Goal: Transaction & Acquisition: Purchase product/service

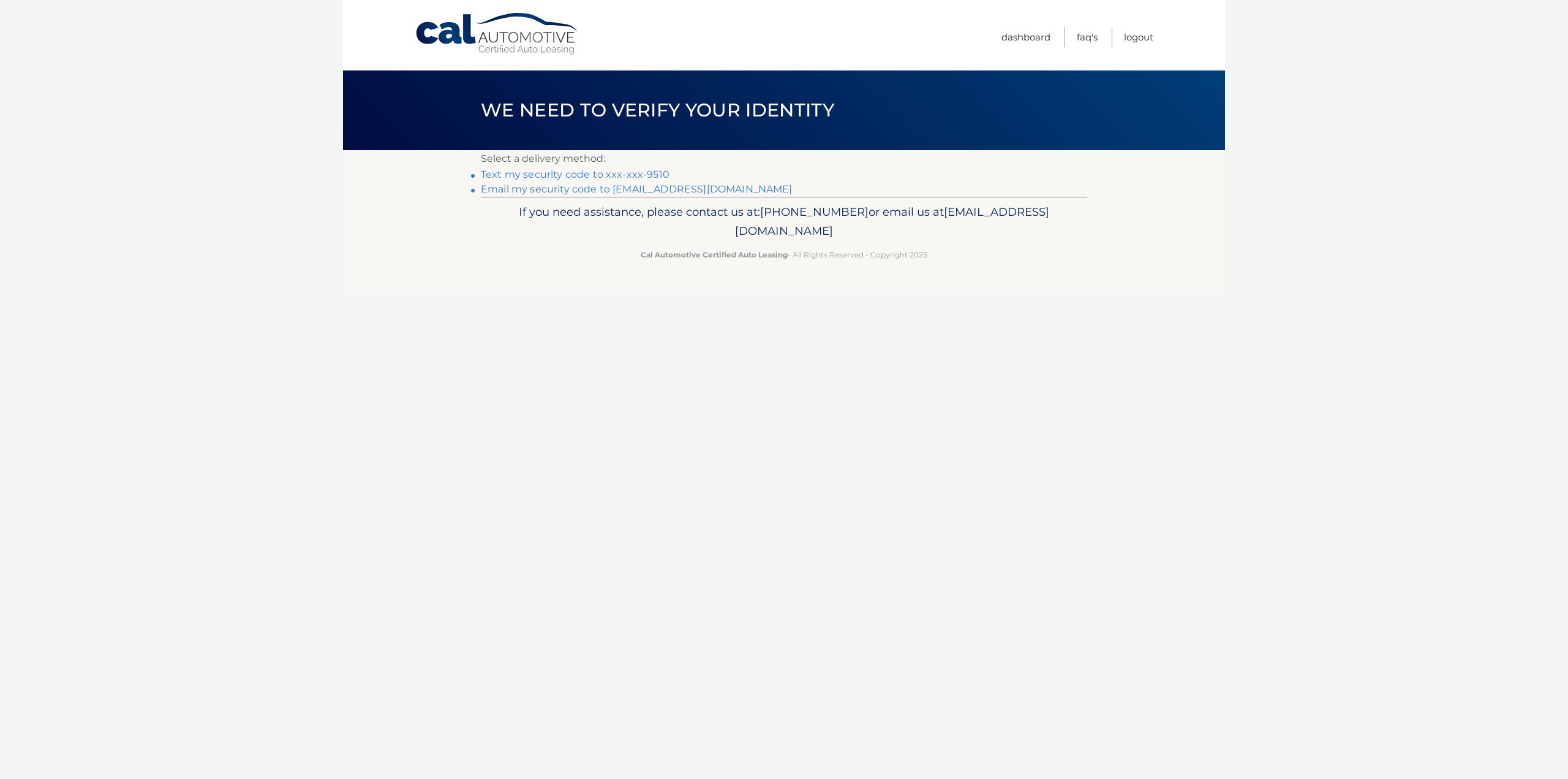
click at [598, 174] on link "Text my security code to xxx-xxx-9510" at bounding box center [575, 174] width 189 height 12
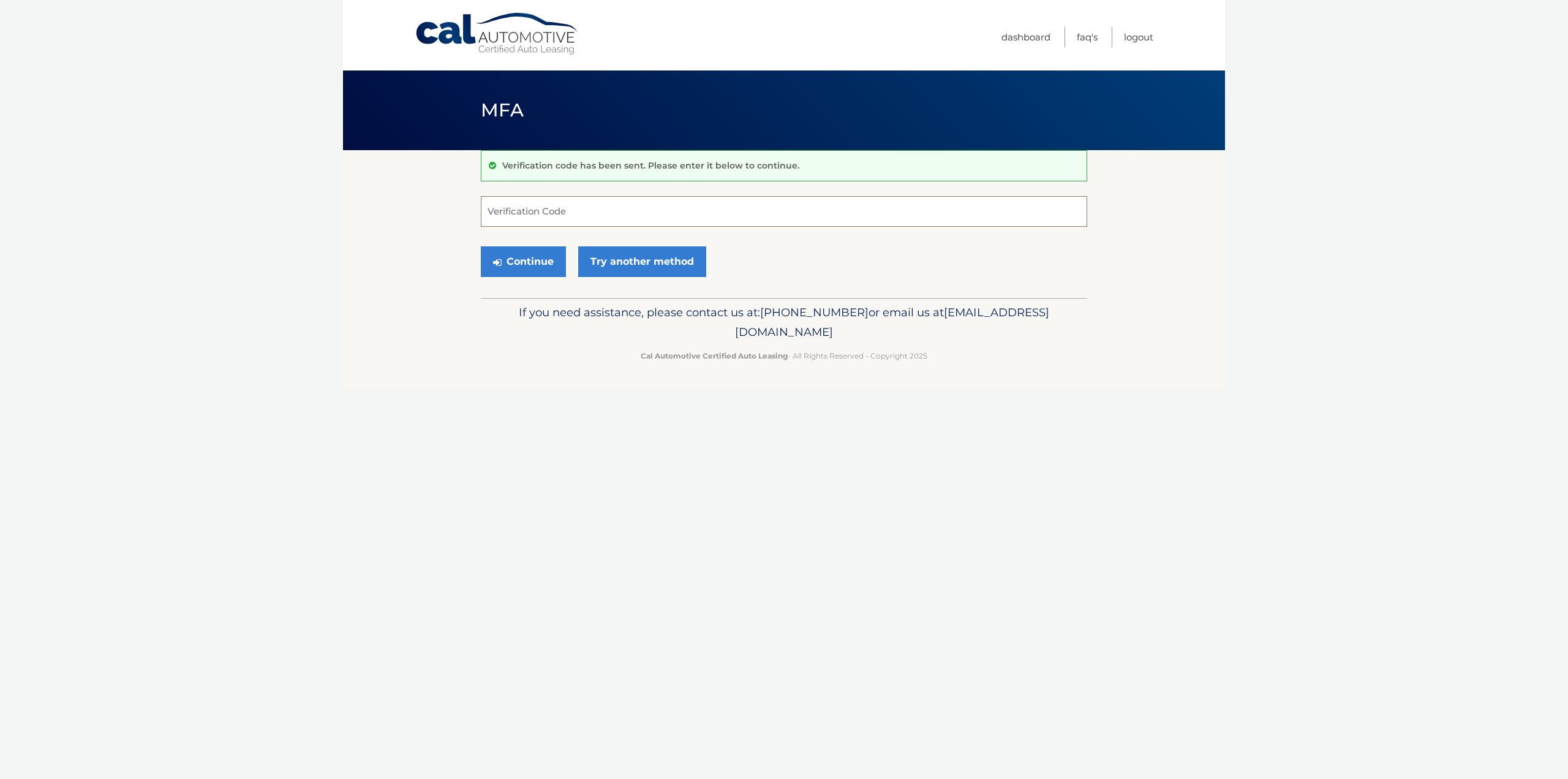
click at [571, 216] on input "Verification Code" at bounding box center [784, 211] width 606 height 31
type input "170780"
click at [515, 265] on button "Continue" at bounding box center [523, 261] width 85 height 31
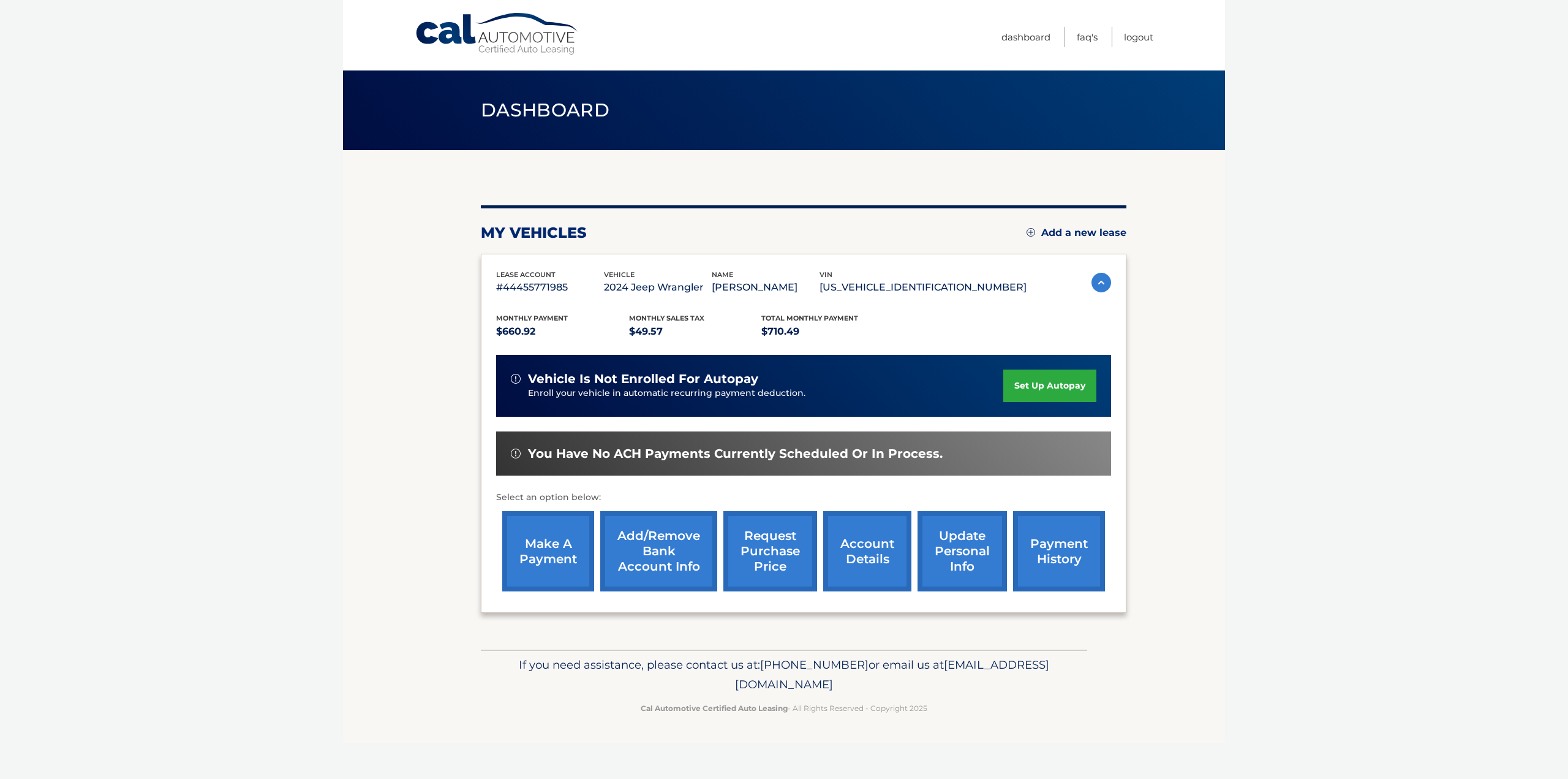
click at [539, 563] on link "make a payment" at bounding box center [548, 551] width 92 height 81
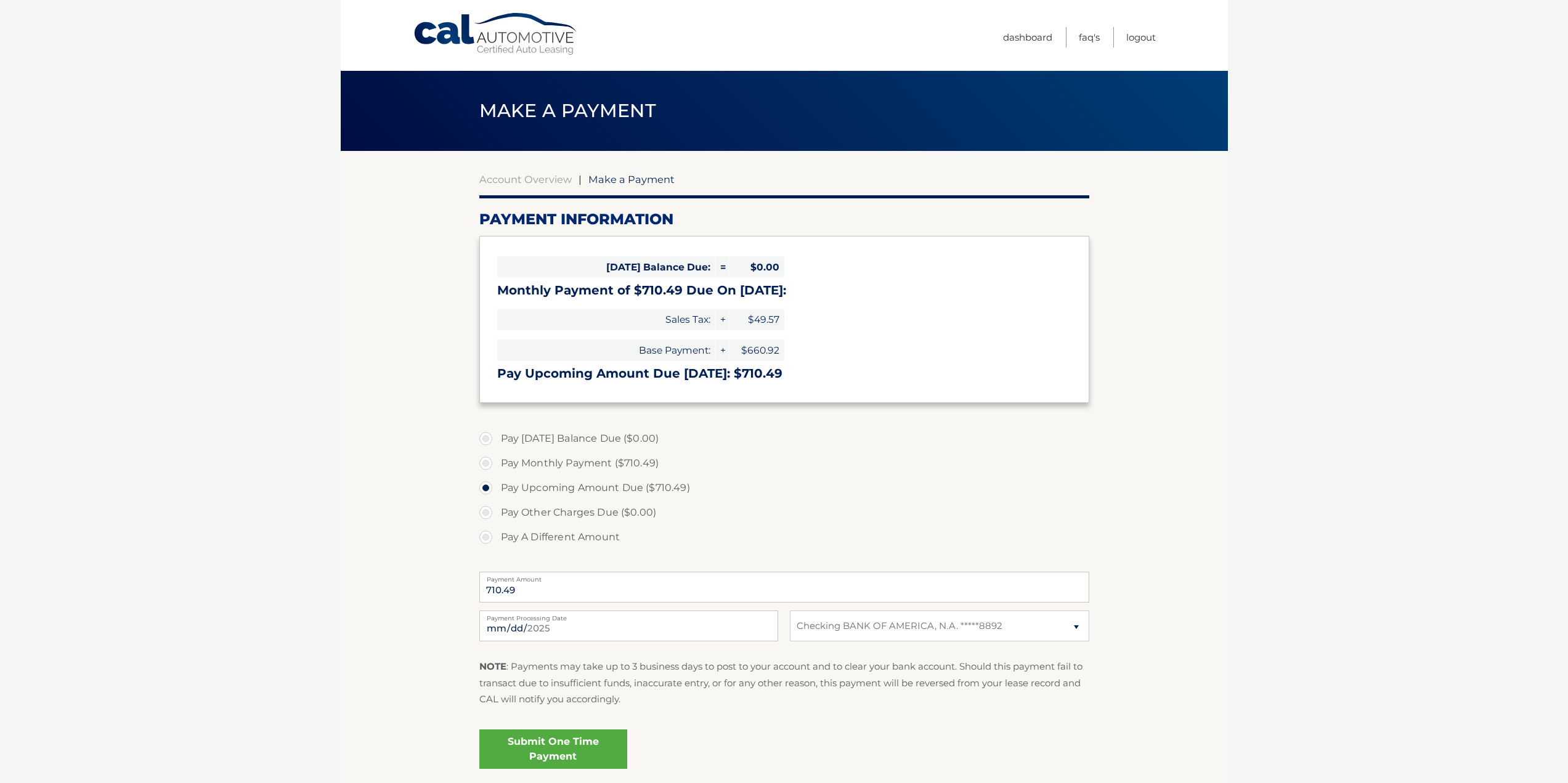
select select "OGVlZTc1NjAtY2E3NC00YWU2LWI2MGQtMTRjZDg5MjUyYWRi"
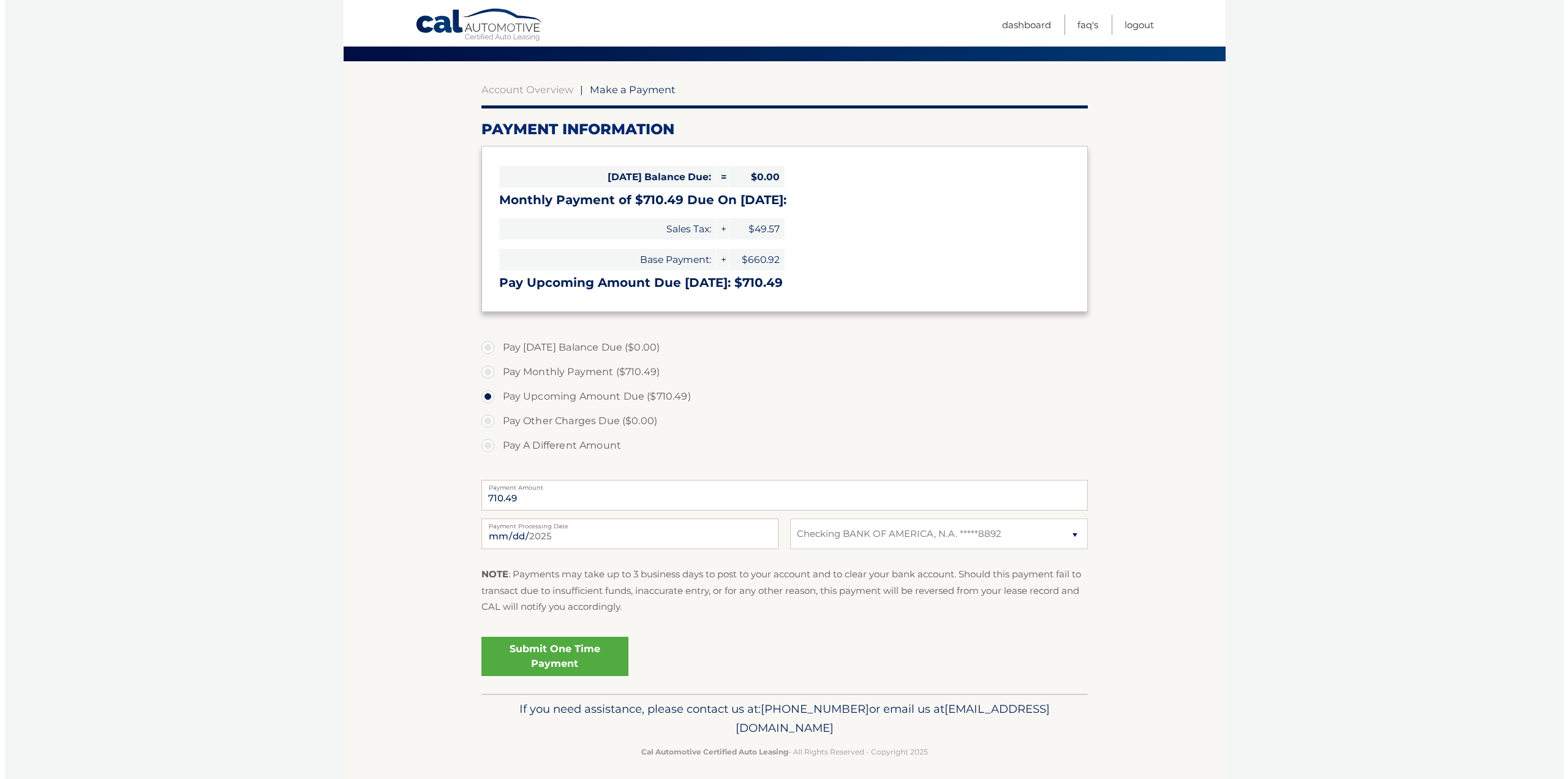
scroll to position [97, 0]
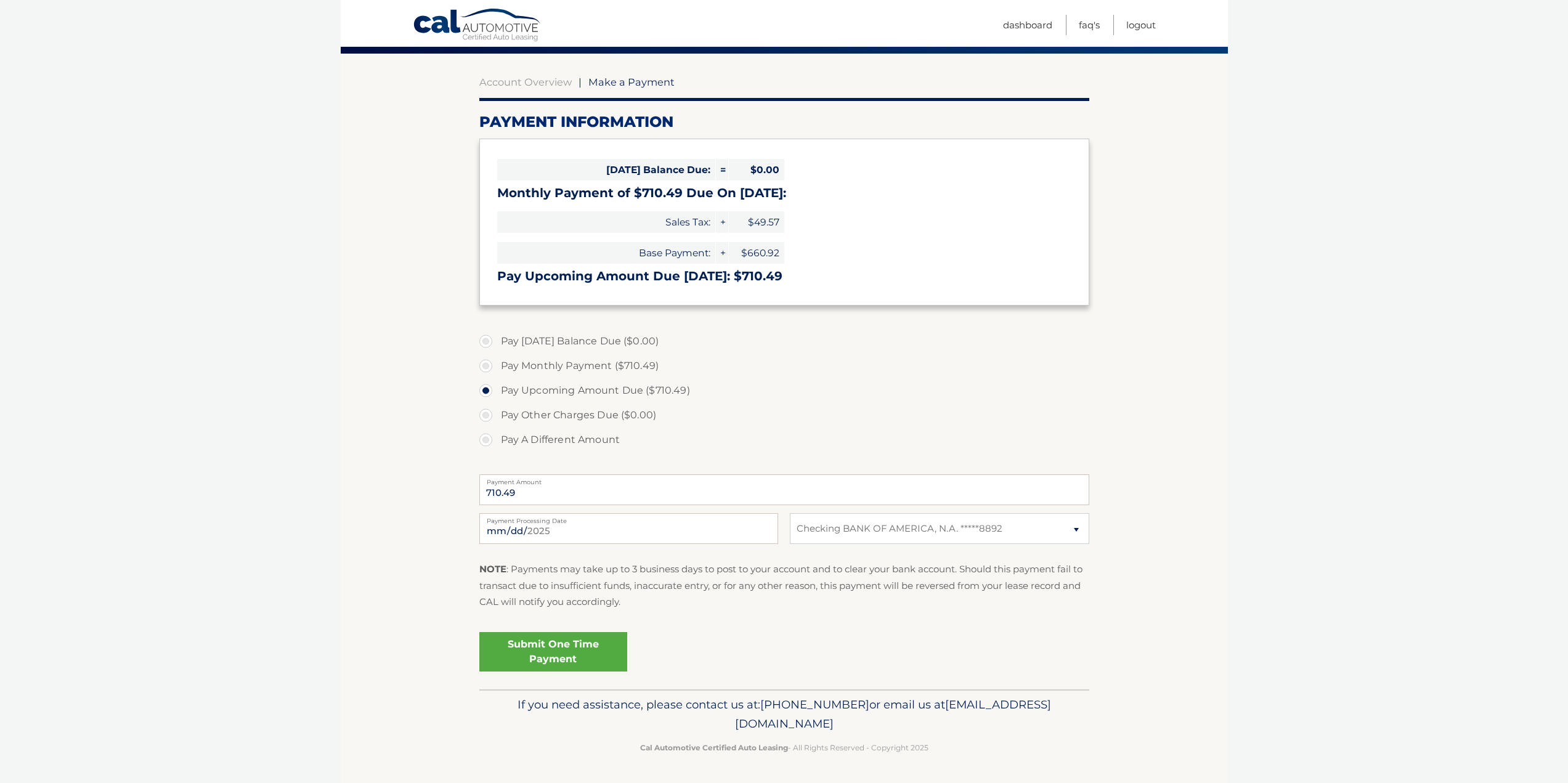
click at [565, 647] on link "Submit One Time Payment" at bounding box center [553, 651] width 148 height 40
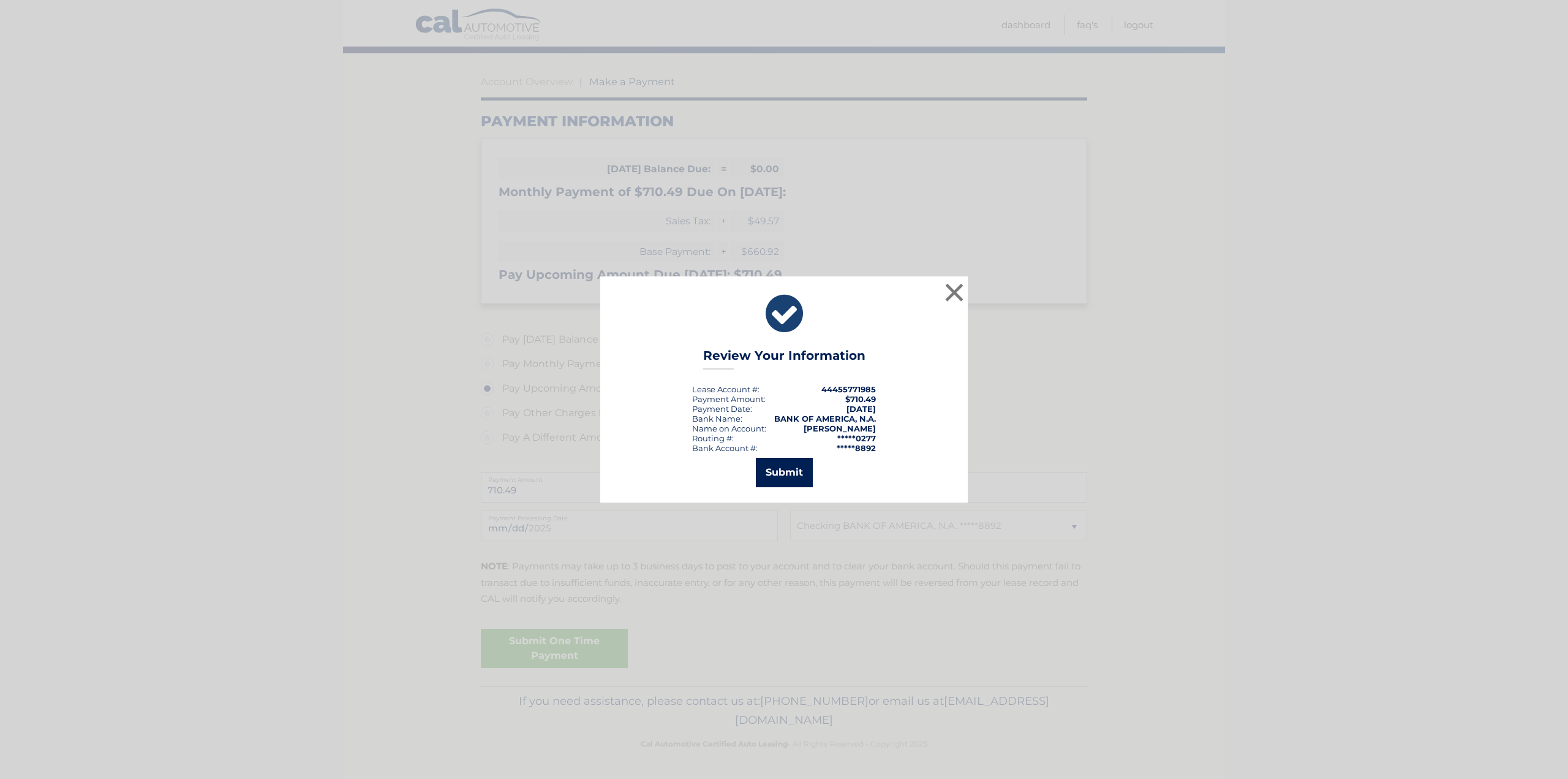
click at [791, 480] on button "Submit" at bounding box center [784, 472] width 57 height 29
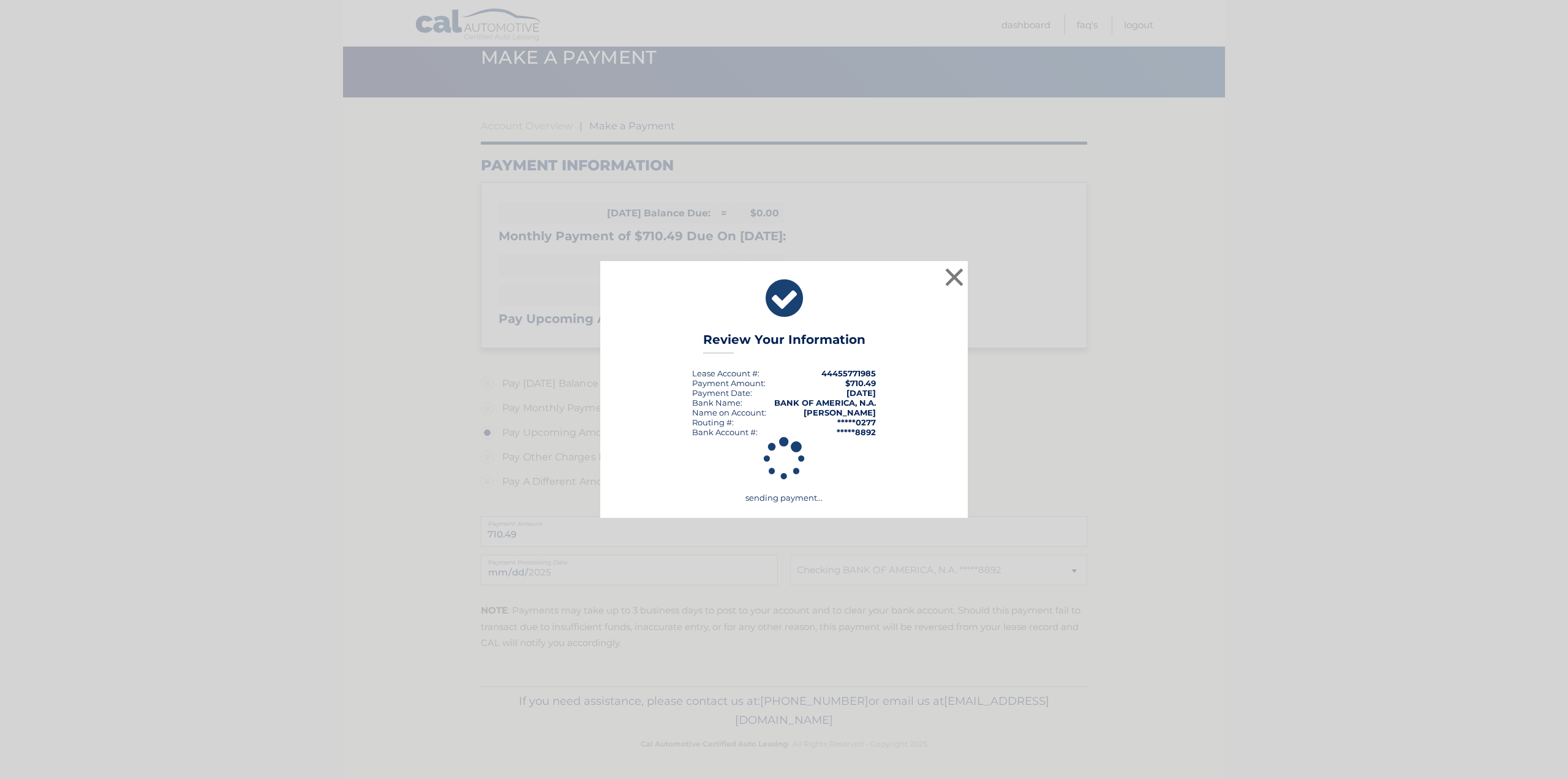
scroll to position [52, 0]
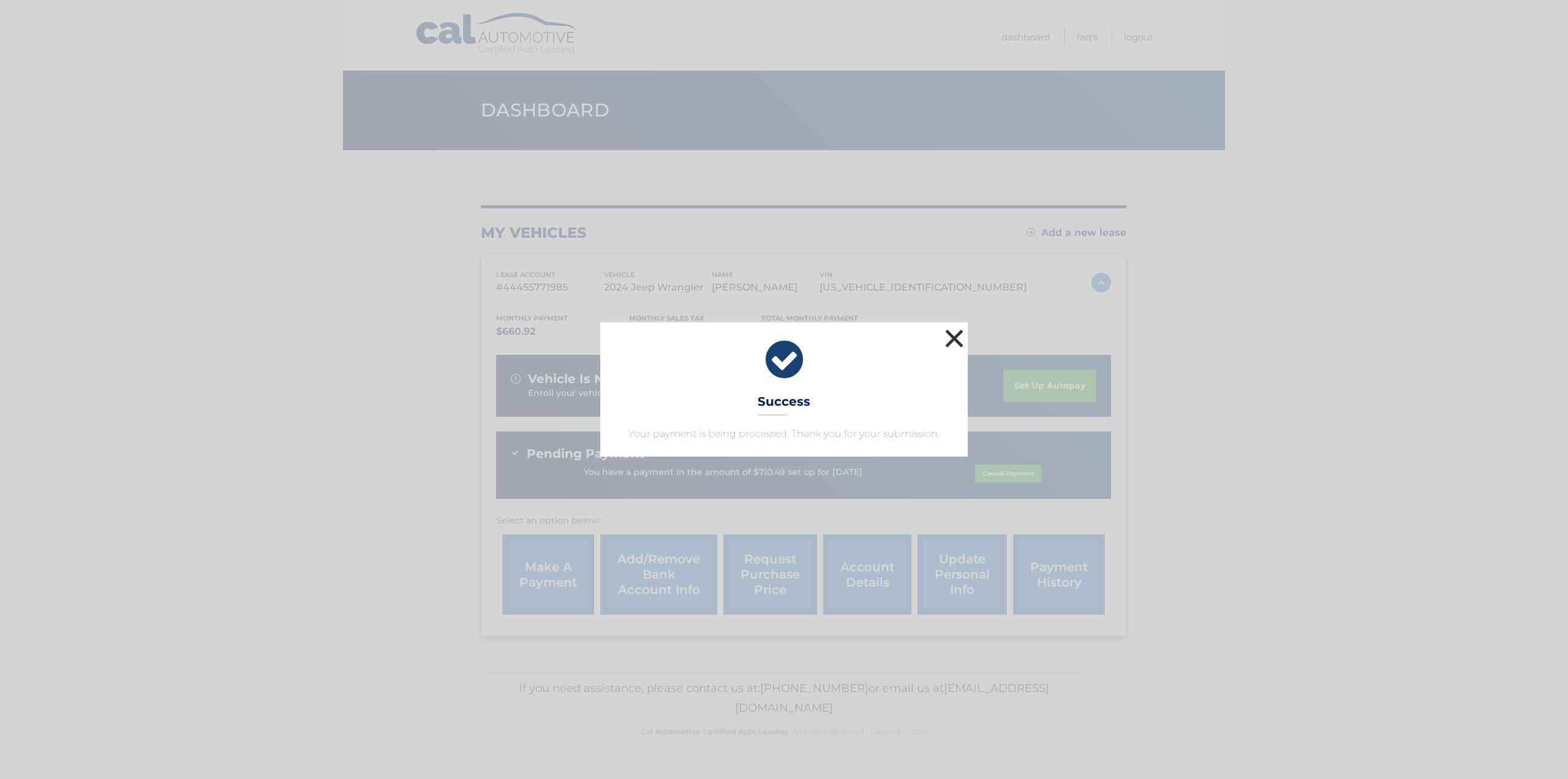
click at [955, 341] on button "×" at bounding box center [954, 338] width 24 height 24
